Goal: Information Seeking & Learning: Learn about a topic

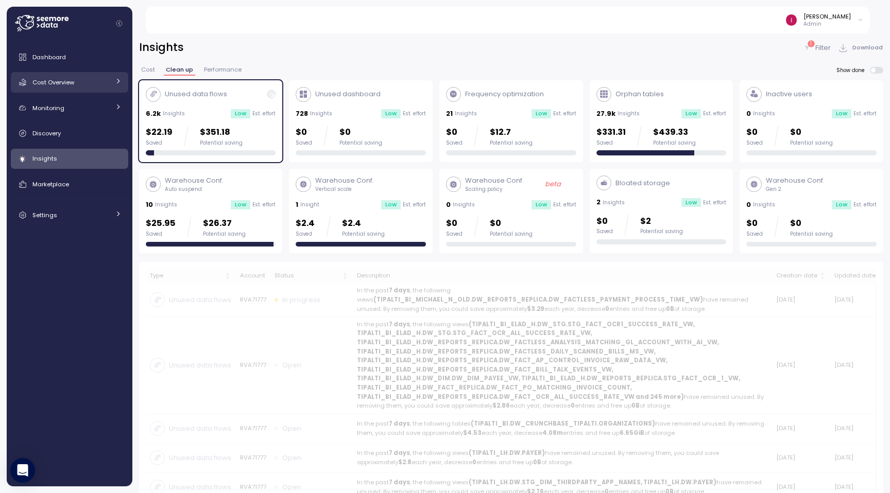
click at [69, 83] on span "Cost Overview" at bounding box center [53, 82] width 42 height 8
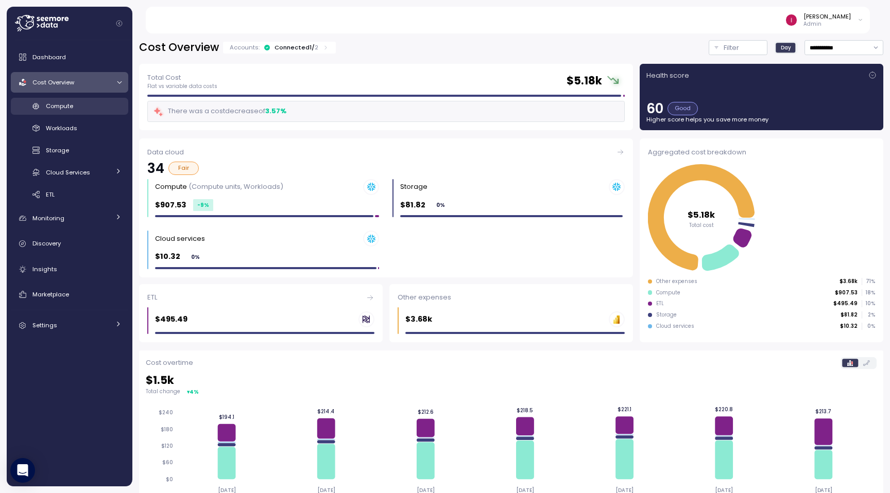
click at [73, 106] on span "Compute" at bounding box center [59, 106] width 27 height 8
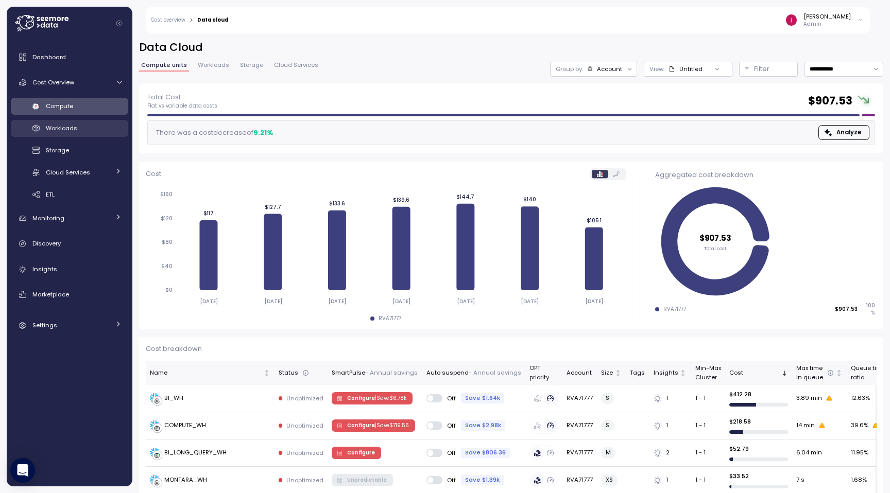
click at [58, 132] on span "Workloads" at bounding box center [61, 128] width 31 height 8
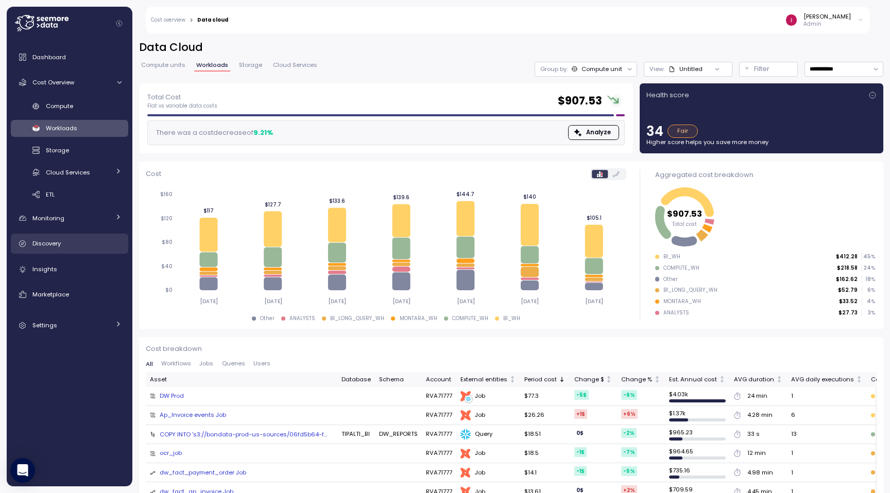
click at [64, 243] on div "Discovery" at bounding box center [76, 243] width 89 height 10
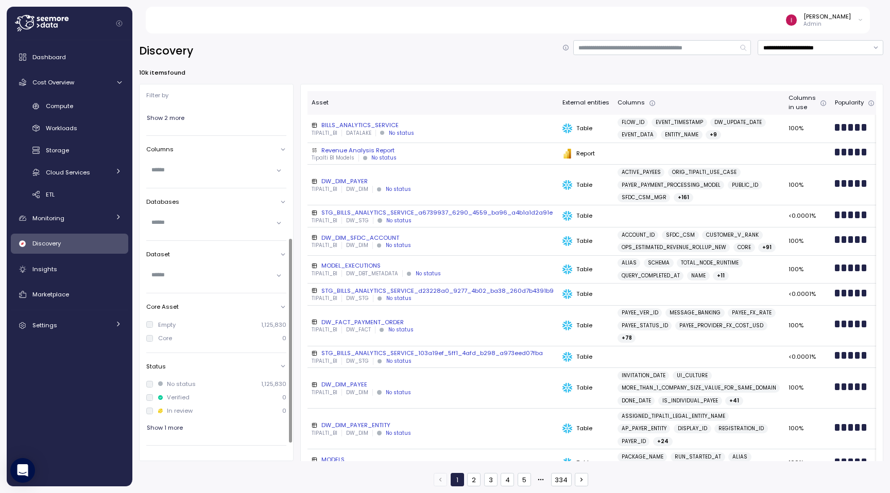
scroll to position [244, 0]
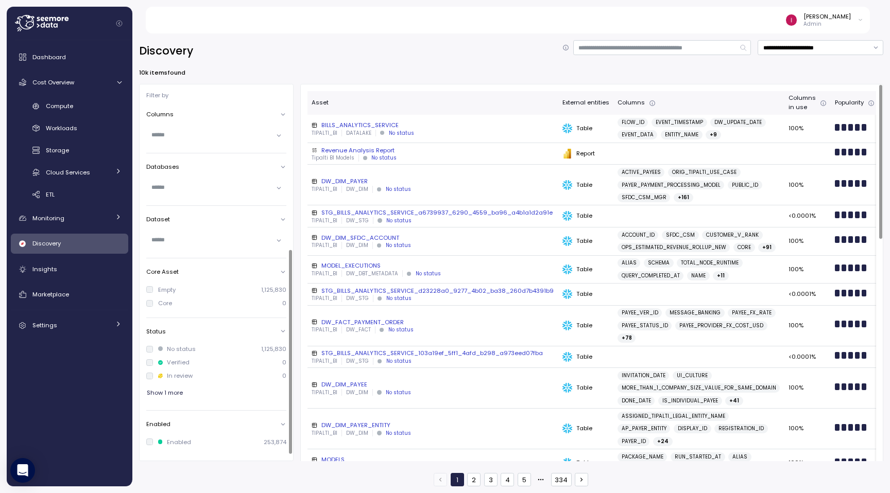
click at [363, 321] on div "DW_FACT_PAYMENT_ORDER" at bounding box center [432, 322] width 242 height 8
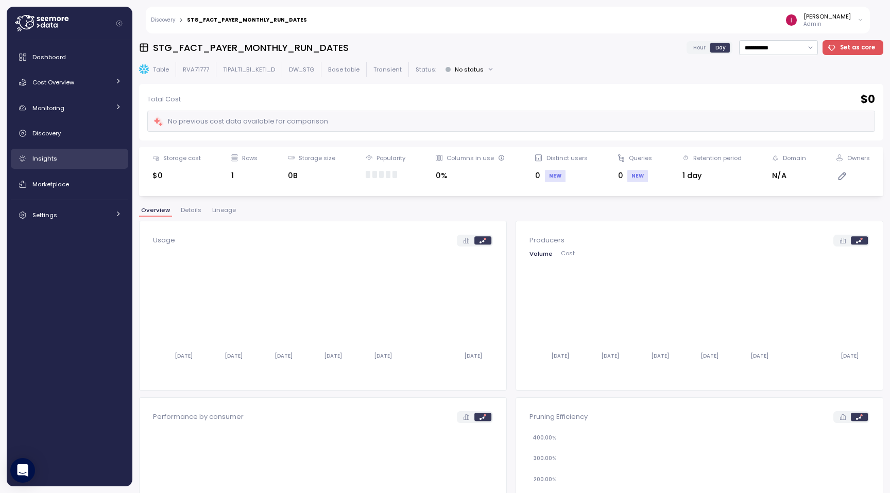
click at [65, 158] on div "Insights" at bounding box center [76, 158] width 89 height 10
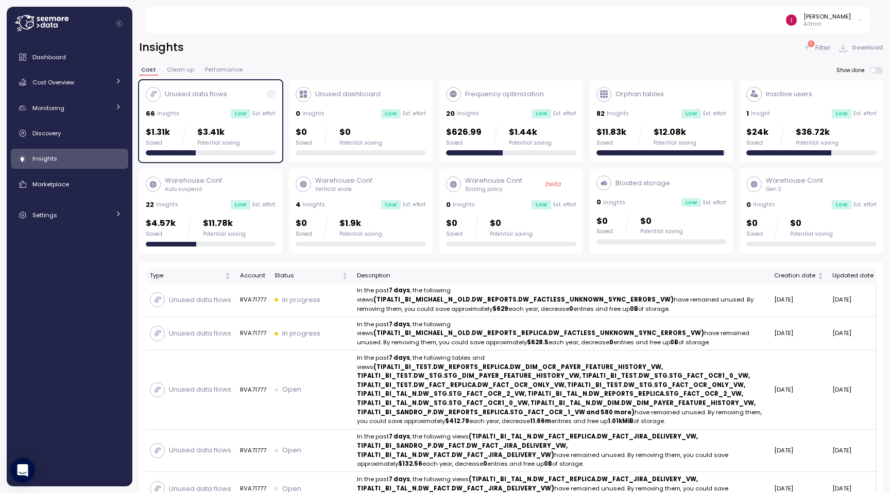
click at [189, 71] on span "Clean up" at bounding box center [180, 70] width 27 height 6
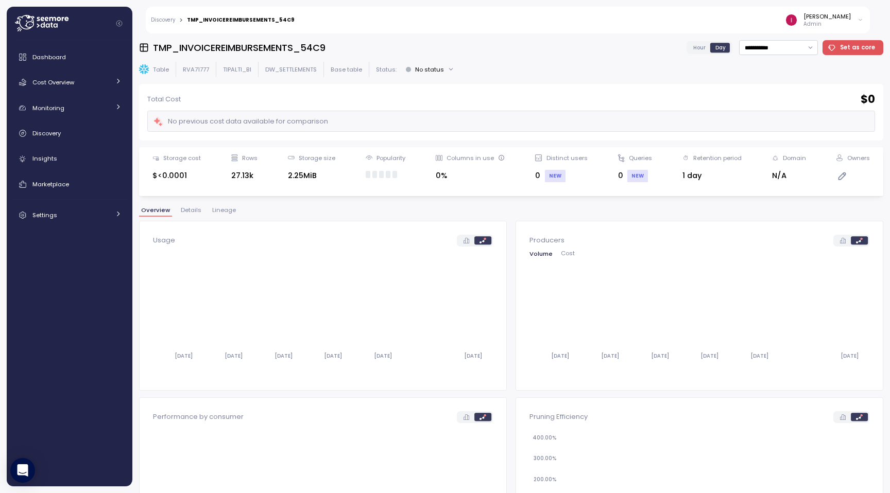
click at [218, 205] on div "**********" at bounding box center [511, 263] width 744 height 446
click at [228, 216] on button "Lineage" at bounding box center [224, 211] width 28 height 9
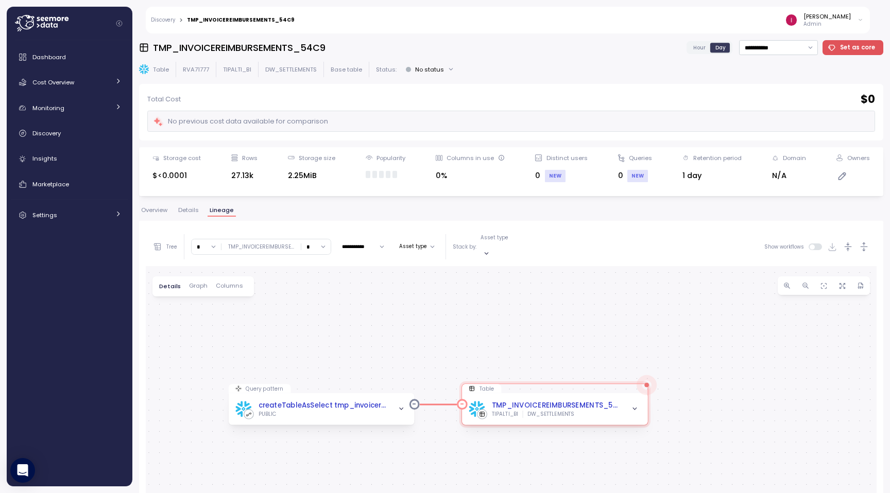
click at [636, 404] on span "button" at bounding box center [634, 409] width 11 height 11
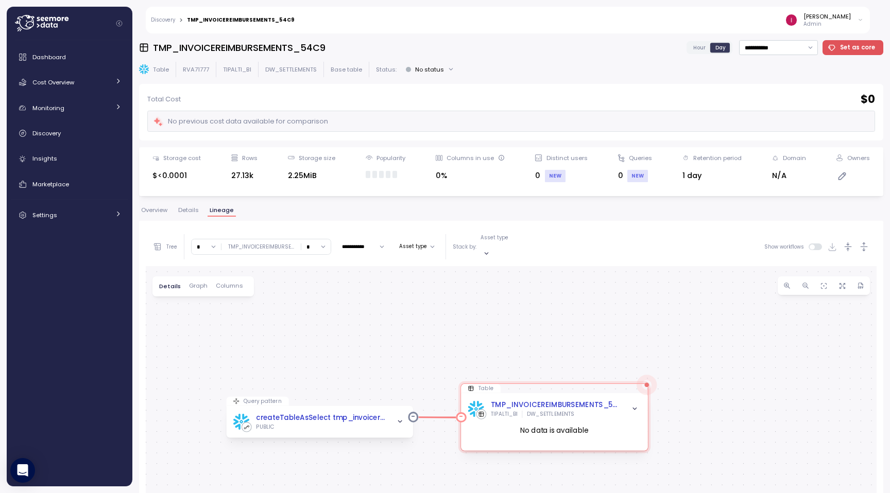
click at [633, 406] on icon "button" at bounding box center [634, 409] width 7 height 7
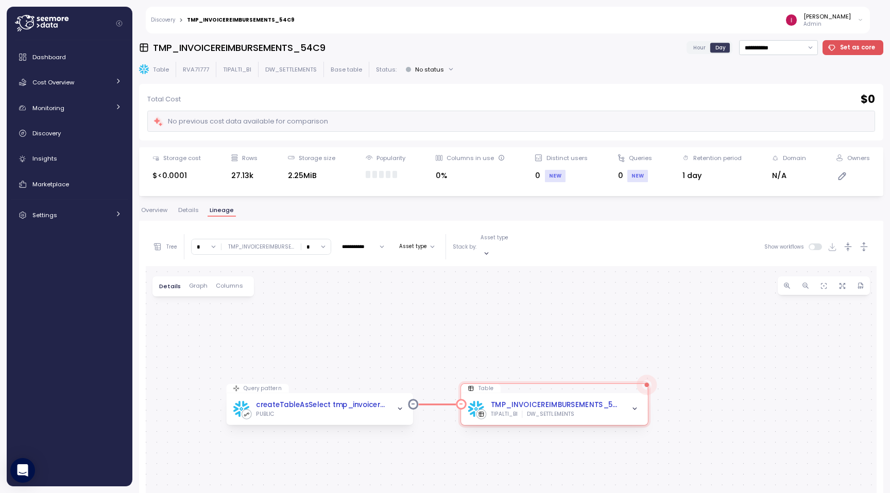
click at [633, 406] on icon "button" at bounding box center [634, 409] width 7 height 7
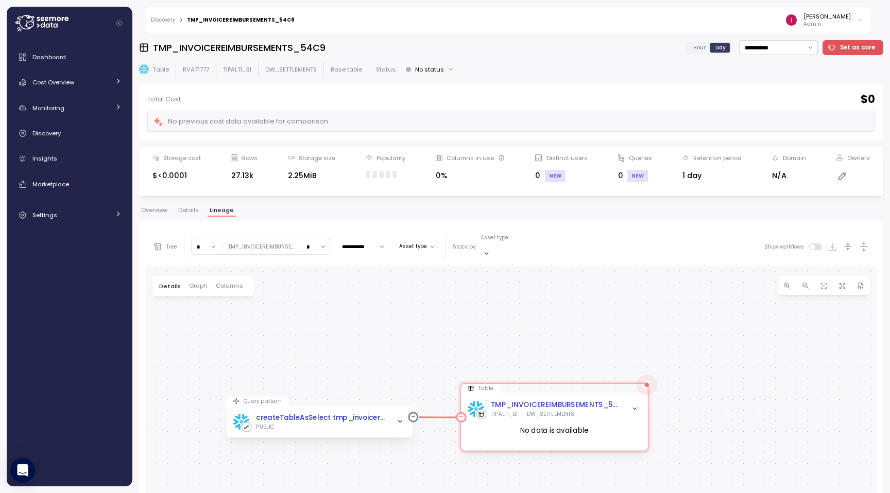
click at [633, 406] on icon "button" at bounding box center [634, 409] width 7 height 7
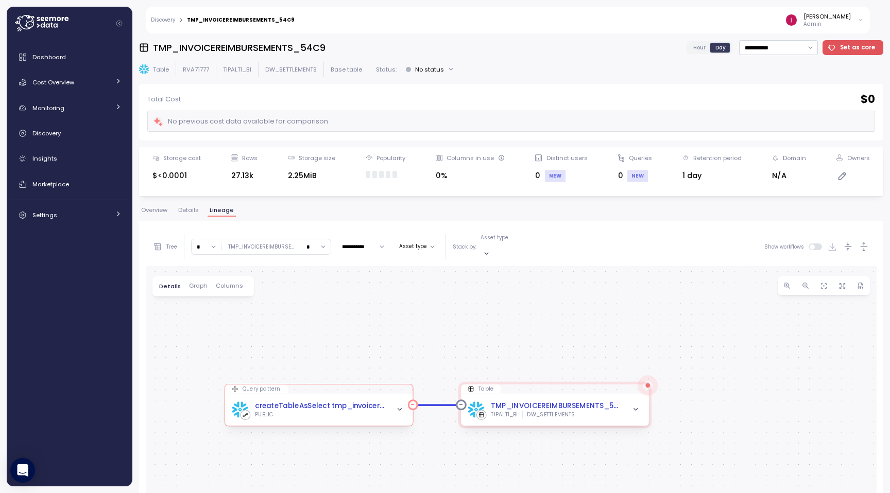
click at [400, 409] on icon "button" at bounding box center [399, 410] width 4 height 2
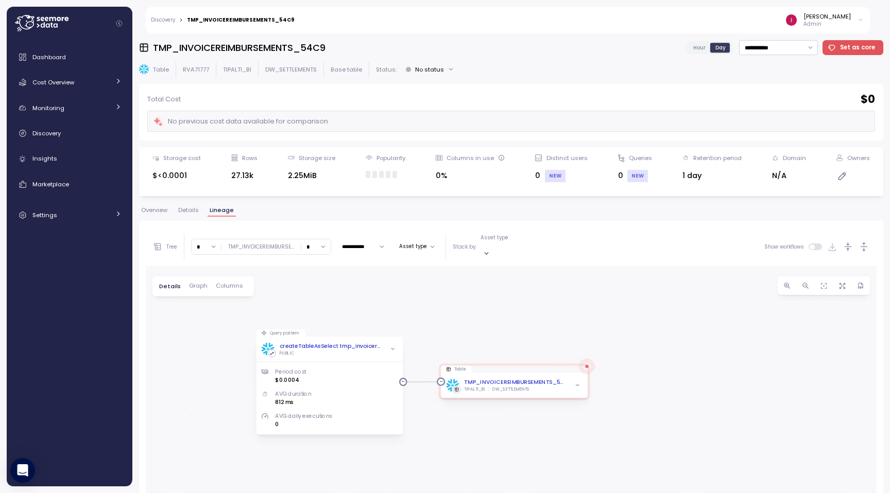
drag, startPoint x: 435, startPoint y: 348, endPoint x: 435, endPoint y: 279, distance: 68.5
click at [435, 279] on div "Query pattern createTableAsSelect tmp_invoicereimbursements_54c9 Job PUBLIC Per…" at bounding box center [511, 473] width 731 height 414
click at [393, 346] on icon "button" at bounding box center [393, 349] width 6 height 6
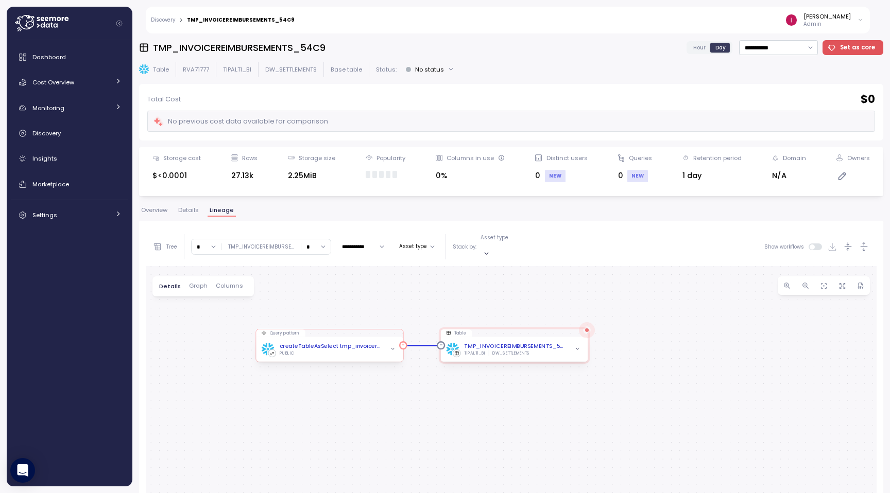
click at [393, 346] on icon "button" at bounding box center [393, 349] width 6 height 6
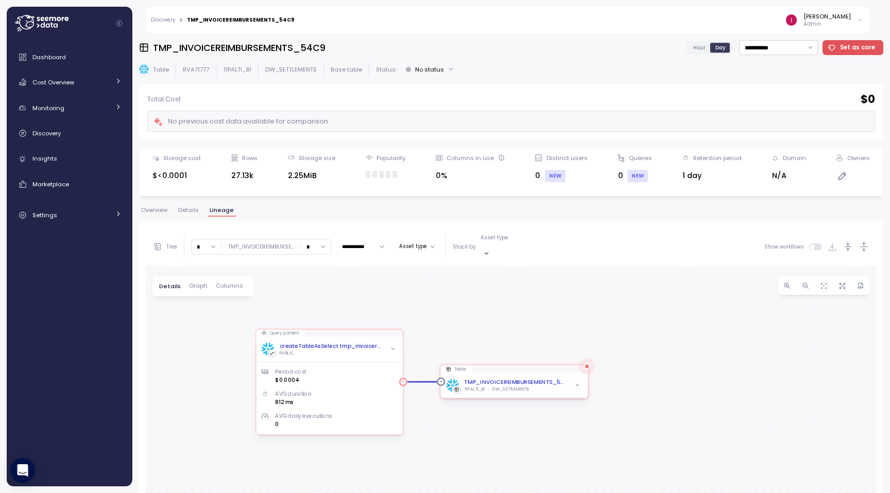
click at [393, 346] on icon "button" at bounding box center [393, 349] width 6 height 6
